Goal: Communication & Community: Ask a question

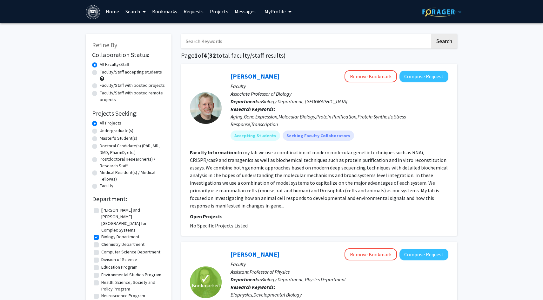
click at [421, 83] on p "Faculty" at bounding box center [339, 86] width 218 height 8
click at [419, 79] on button "Compose Request" at bounding box center [423, 77] width 49 height 12
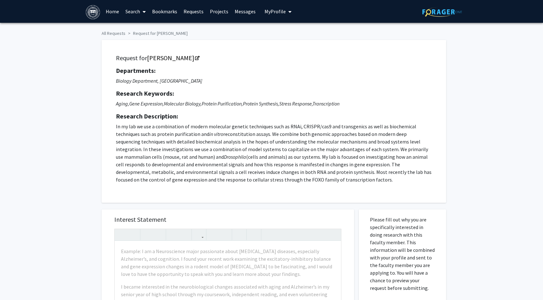
click at [281, 15] on button "My Profile" at bounding box center [277, 11] width 31 height 23
click at [135, 13] on link "Search" at bounding box center [135, 11] width 27 height 22
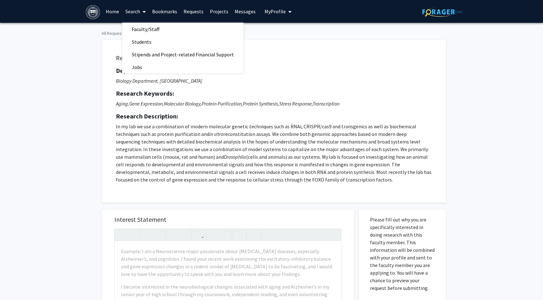
click at [207, 14] on link "Projects" at bounding box center [219, 11] width 25 height 22
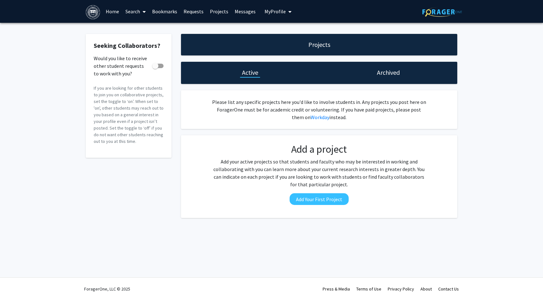
click at [193, 12] on link "Requests" at bounding box center [193, 11] width 26 height 22
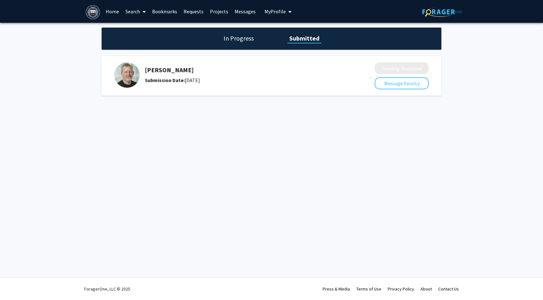
click at [136, 73] on img at bounding box center [126, 75] width 25 height 25
click at [114, 10] on link "Home" at bounding box center [112, 11] width 20 height 22
